Goal: Find specific page/section: Find specific page/section

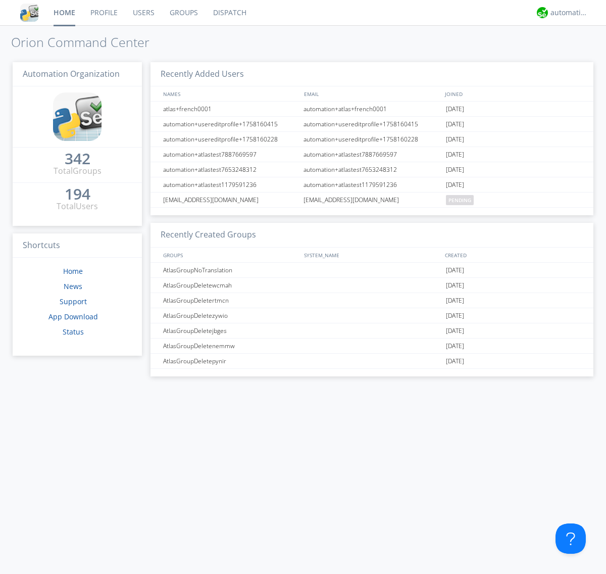
click at [229, 13] on link "Dispatch" at bounding box center [230, 12] width 49 height 25
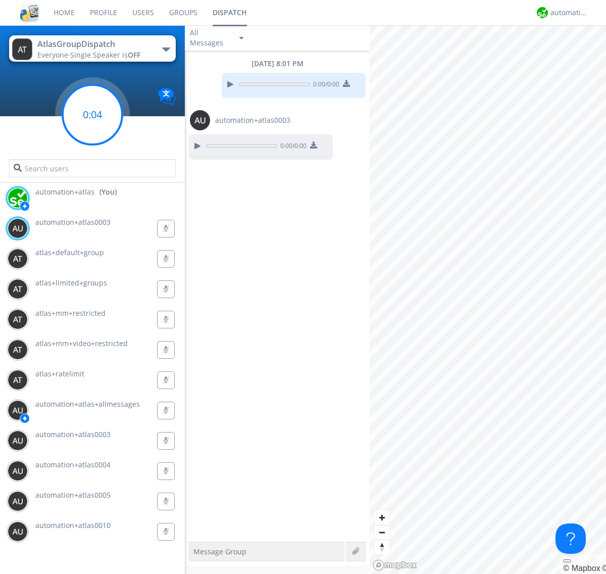
click at [92, 115] on g at bounding box center [93, 115] width 60 height 60
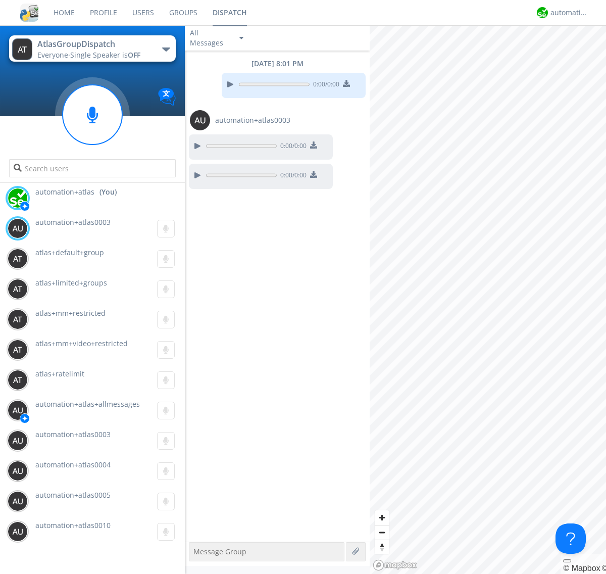
click at [166, 49] on div "button" at bounding box center [166, 49] width 8 height 4
click at [0, 0] on span "AtlasGroupDispatch2" at bounding box center [0, 0] width 0 height 0
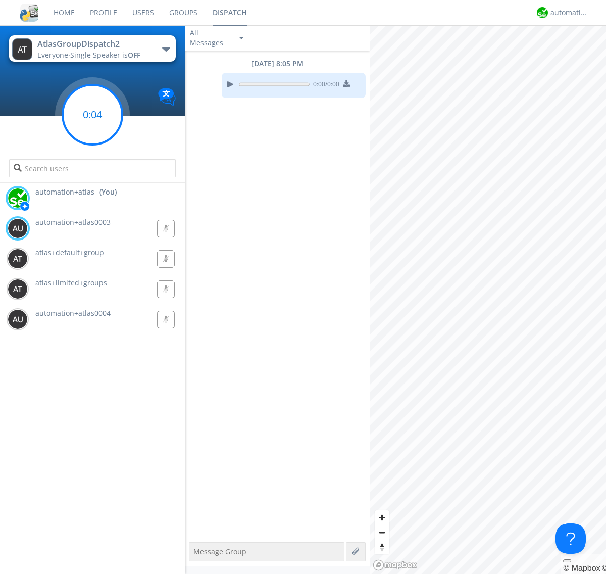
click at [92, 115] on g at bounding box center [93, 115] width 60 height 60
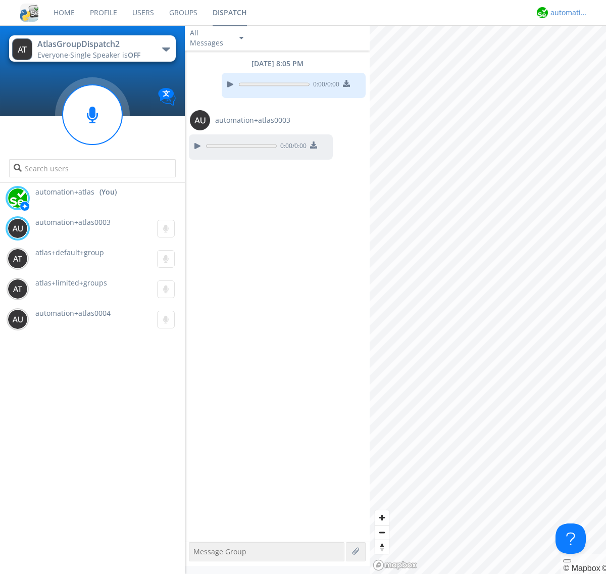
click at [567, 13] on div "automation+atlas" at bounding box center [570, 13] width 38 height 10
